Goal: Check status: Check status

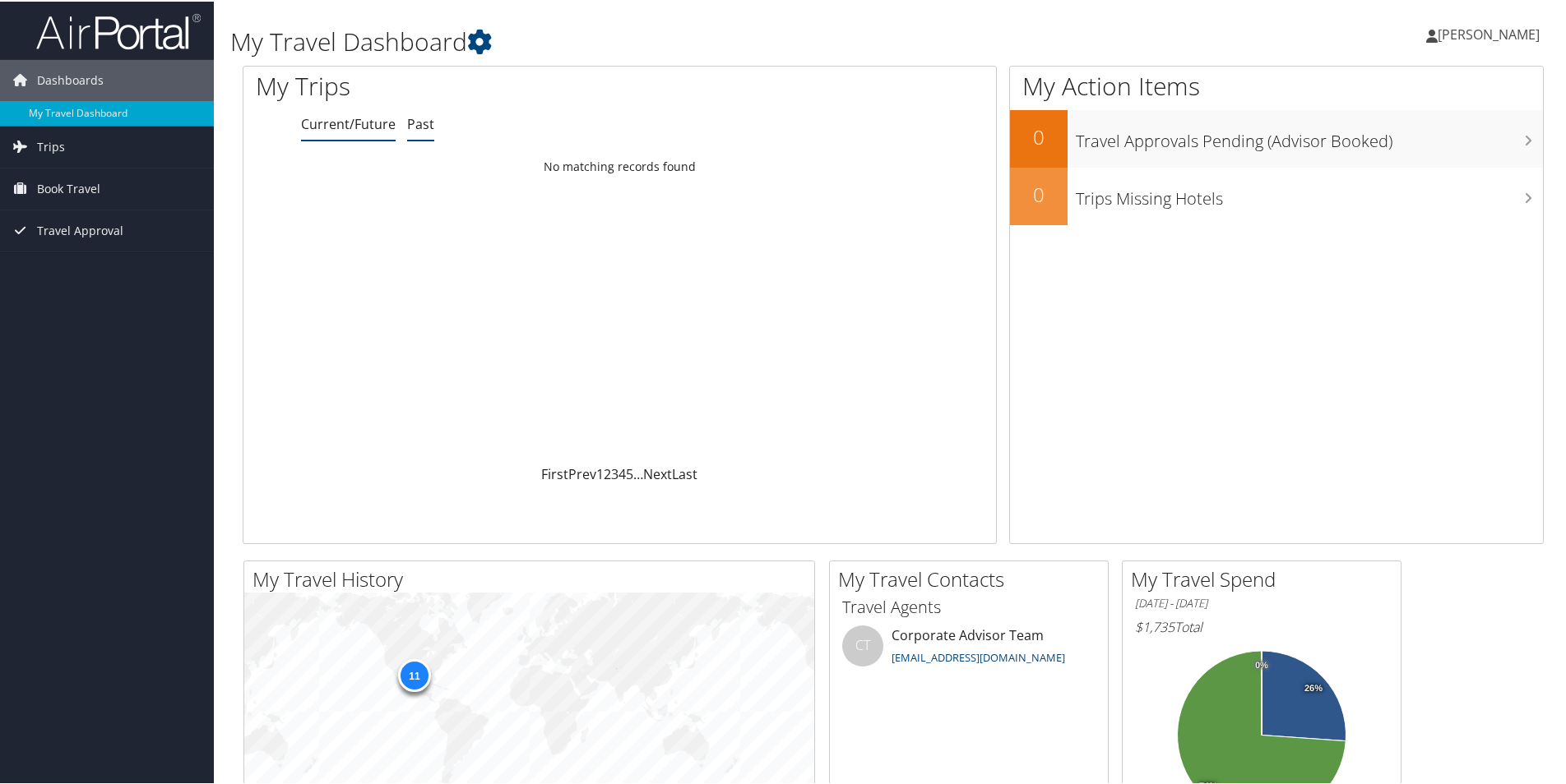
click at [418, 123] on link "Past" at bounding box center [420, 123] width 27 height 18
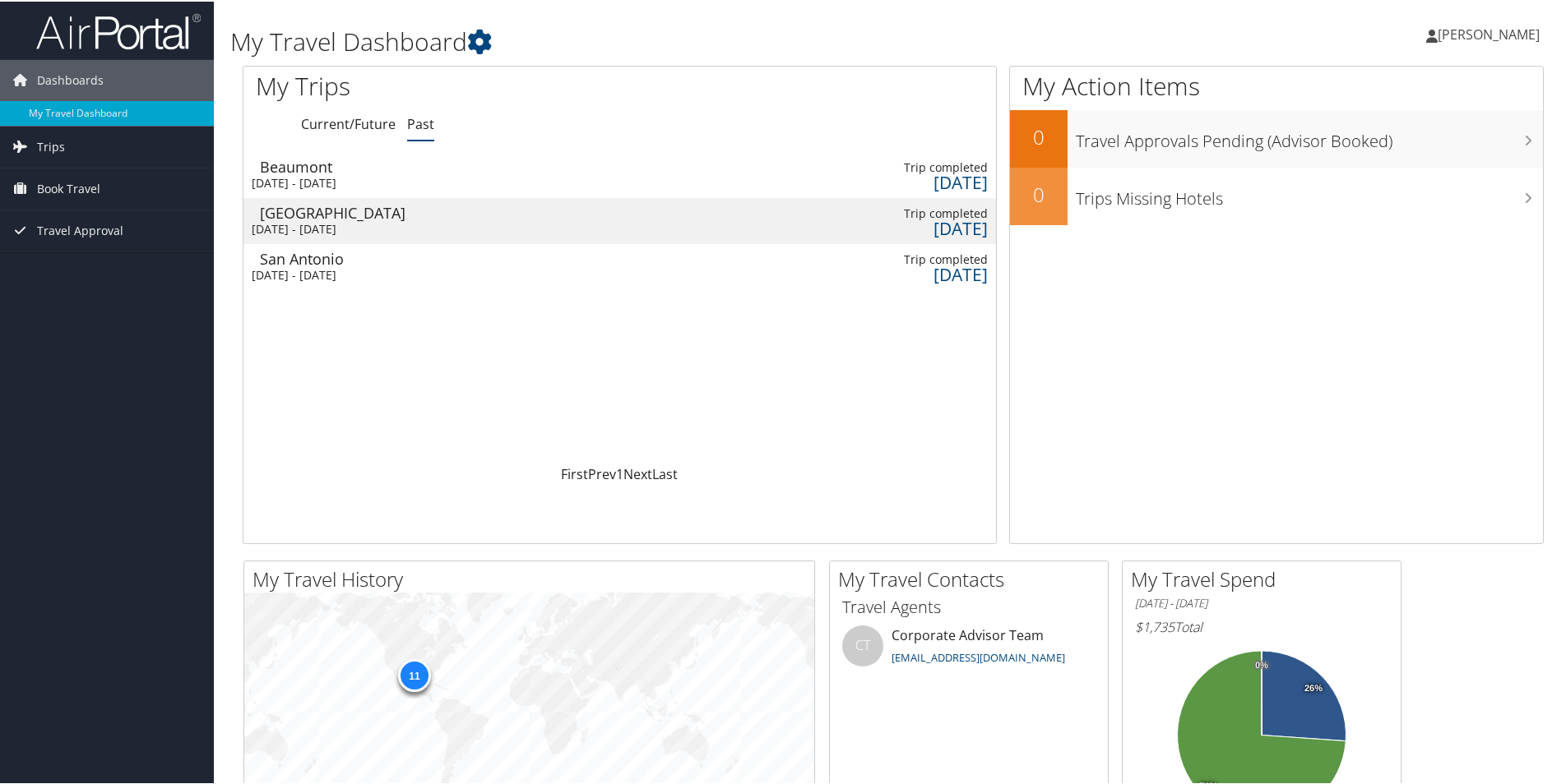
click at [352, 177] on div "[DATE] - [DATE]" at bounding box center [339, 182] width 175 height 15
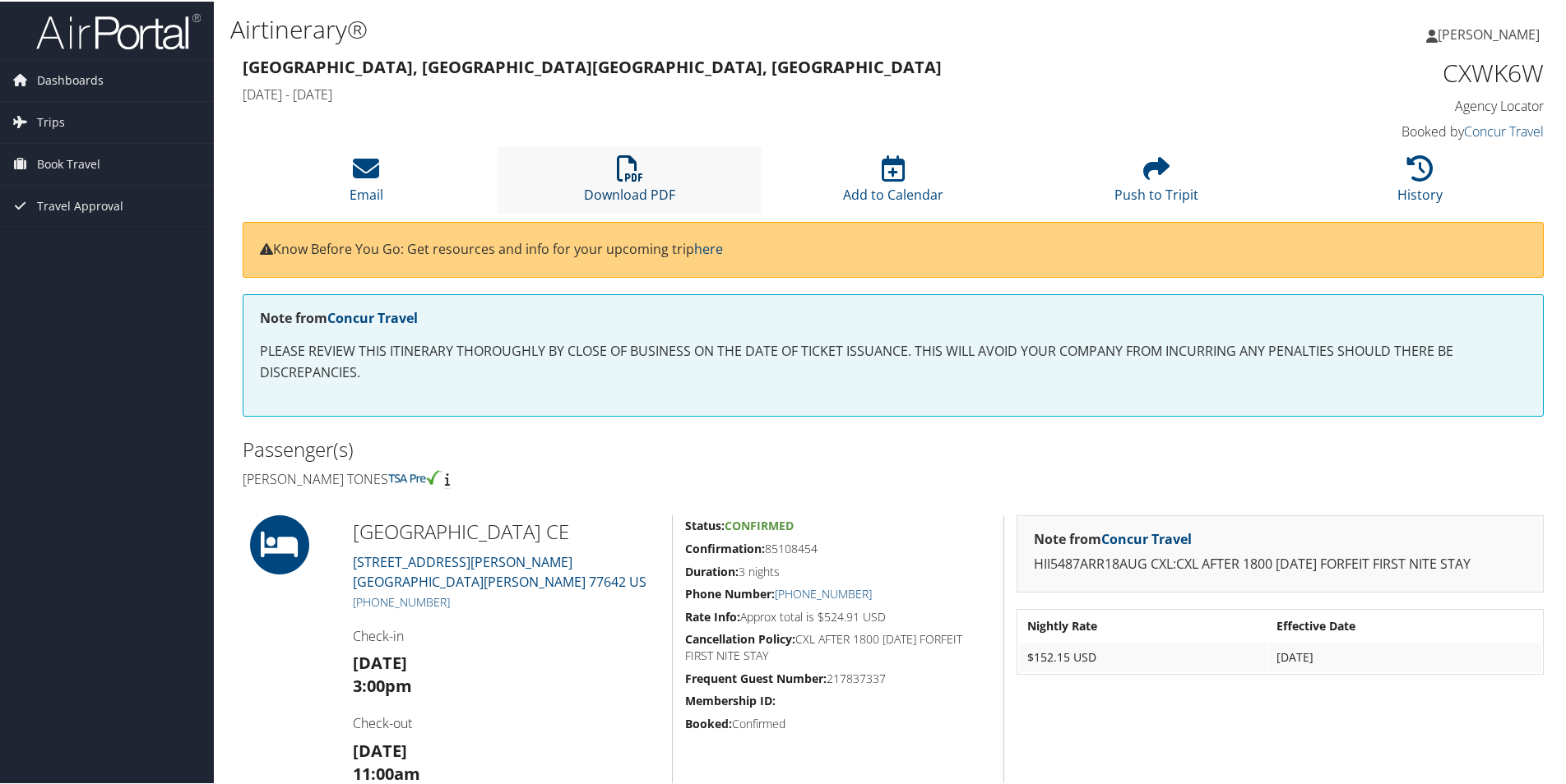
click at [626, 170] on icon at bounding box center [630, 166] width 26 height 26
click at [43, 120] on span "Trips" at bounding box center [50, 120] width 28 height 41
click at [95, 239] on span "Book Travel" at bounding box center [68, 236] width 63 height 41
click at [63, 113] on link "Trips" at bounding box center [107, 120] width 214 height 41
click at [61, 124] on span "Trips" at bounding box center [50, 120] width 28 height 41
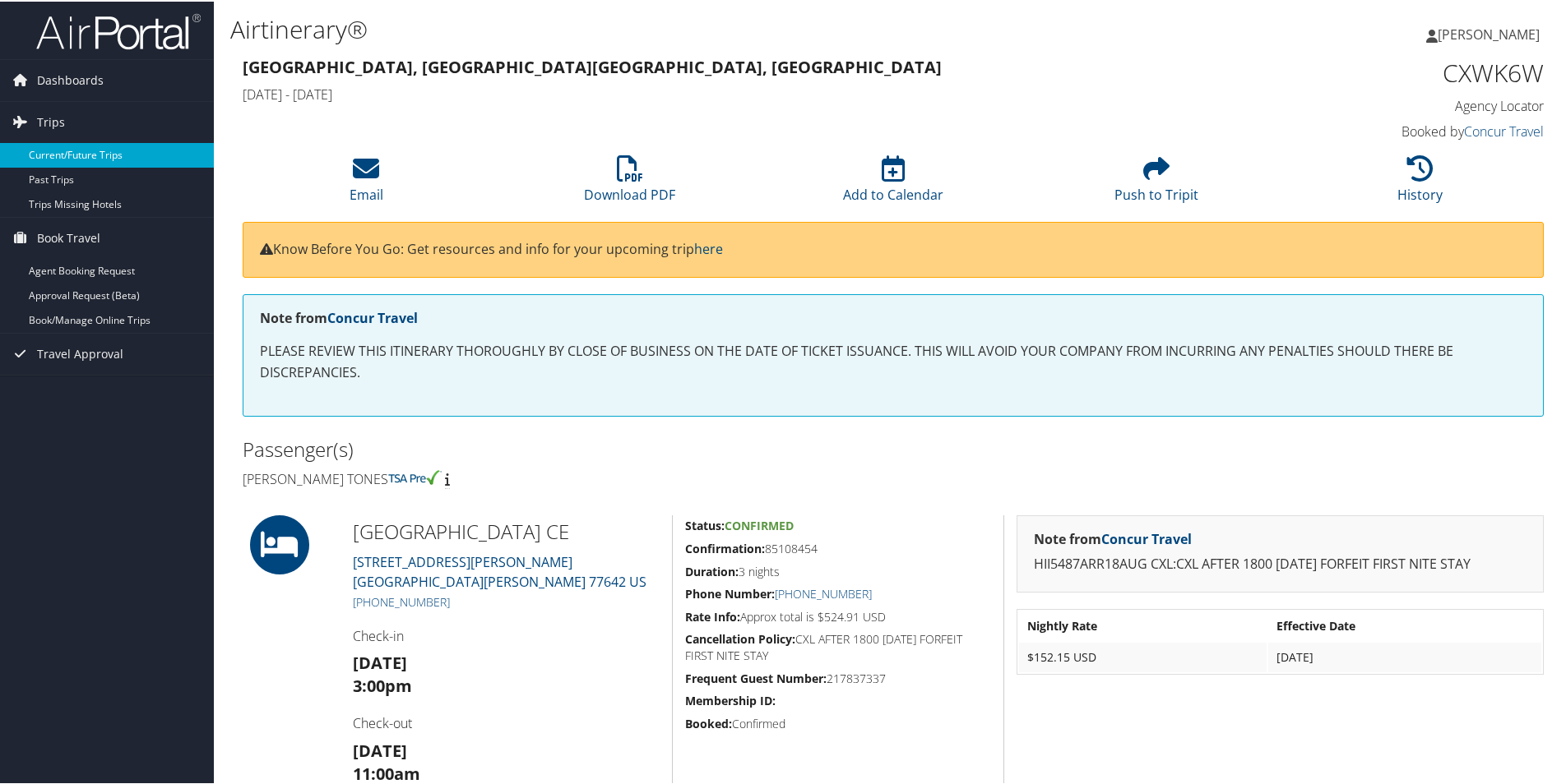
click at [68, 161] on link "Current/Future Trips" at bounding box center [107, 153] width 214 height 24
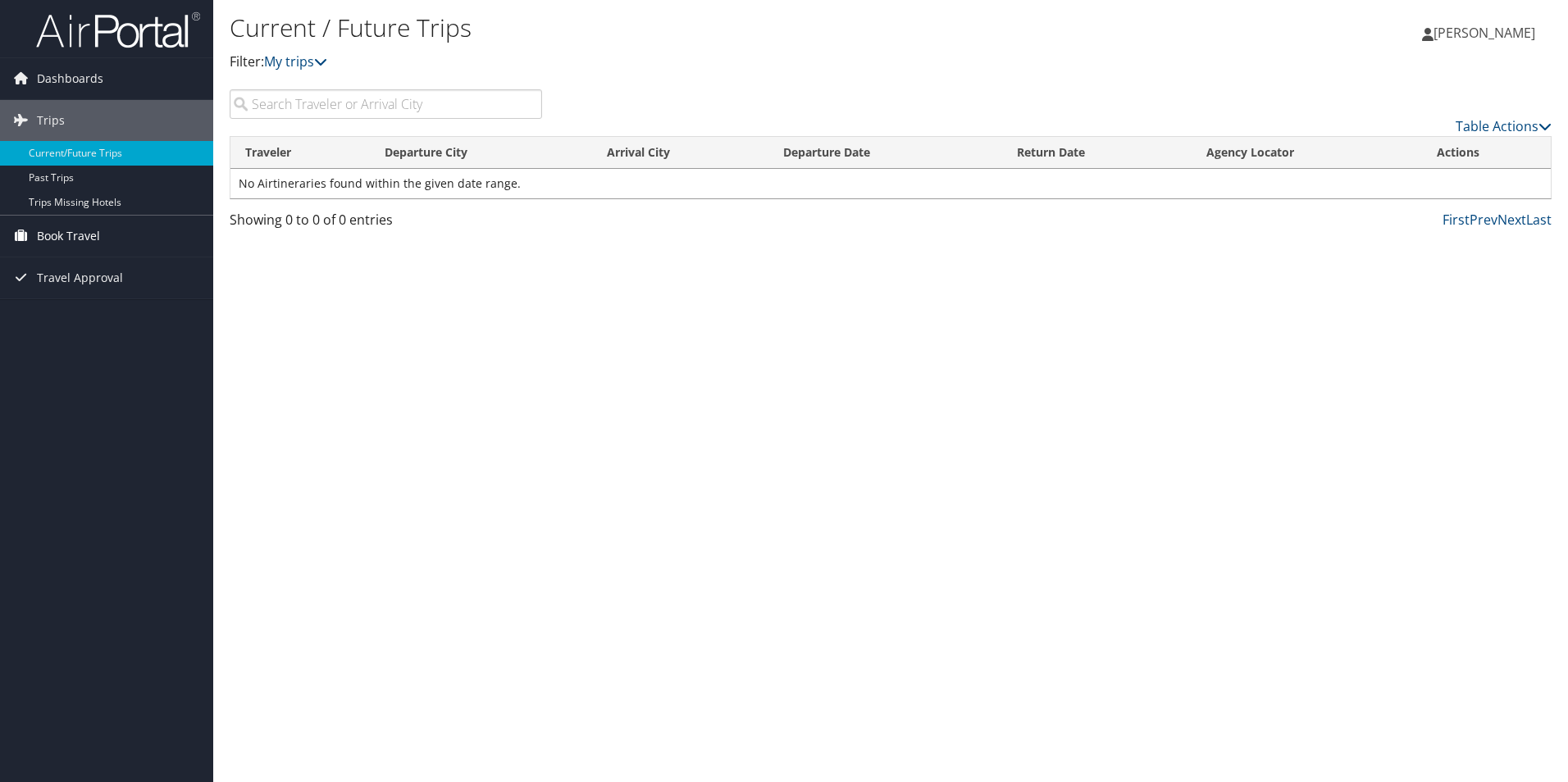
click at [127, 250] on link "Book Travel" at bounding box center [106, 236] width 213 height 41
click at [44, 321] on link "Book/Manage Online Trips" at bounding box center [106, 318] width 213 height 24
